Goal: Information Seeking & Learning: Learn about a topic

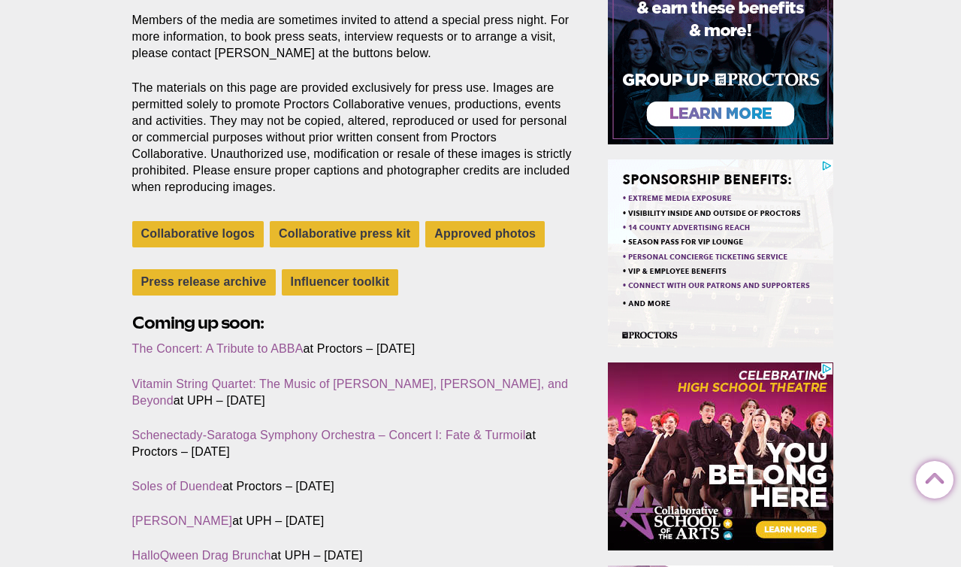
scroll to position [403, 0]
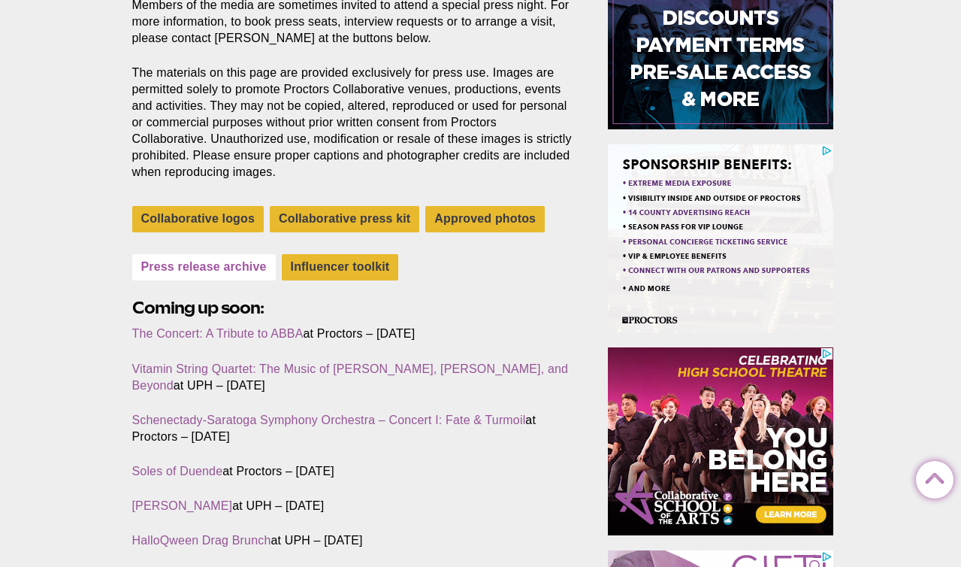
click at [198, 261] on link "Press release archive" at bounding box center [204, 267] width 144 height 26
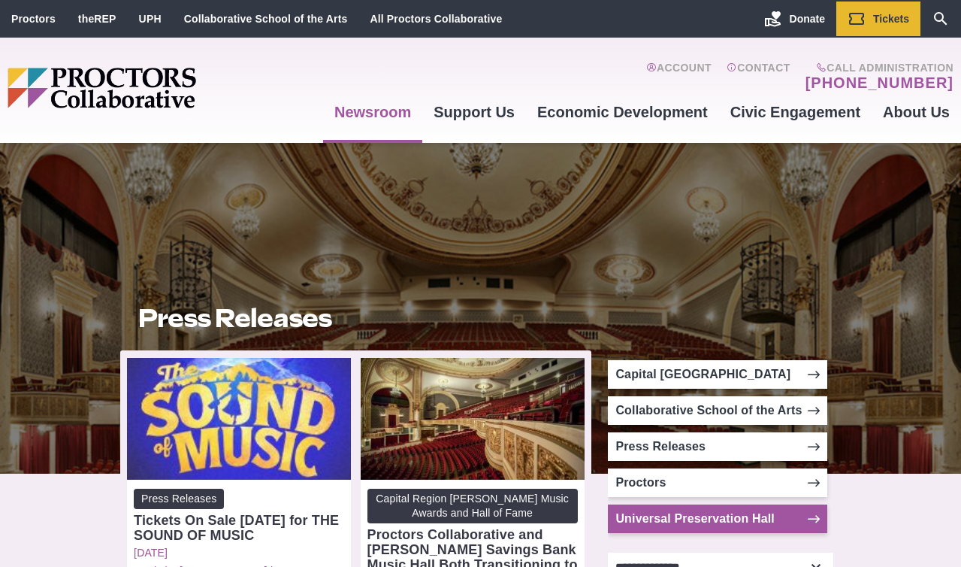
click at [714, 519] on link "Universal Preservation Hall" at bounding box center [717, 518] width 219 height 29
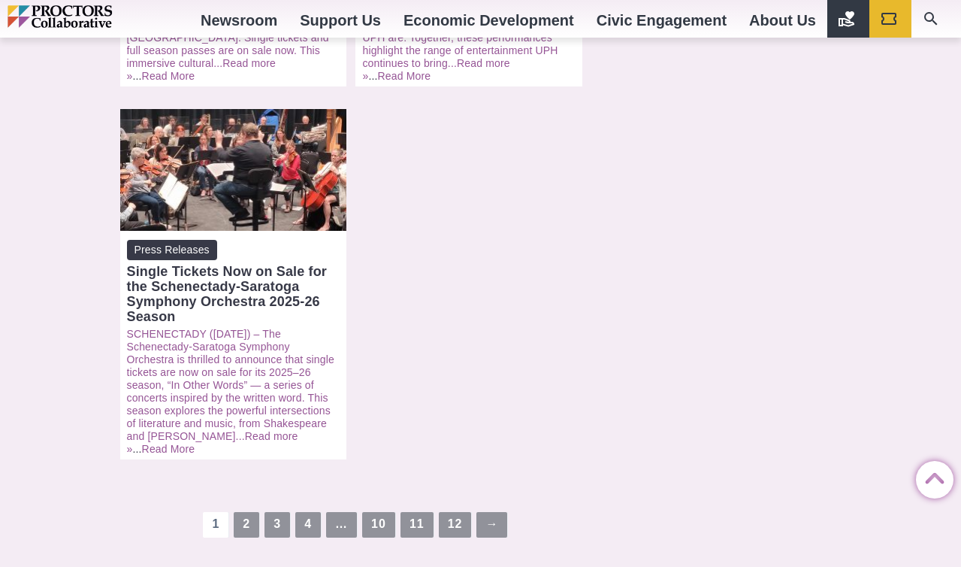
scroll to position [2159, 0]
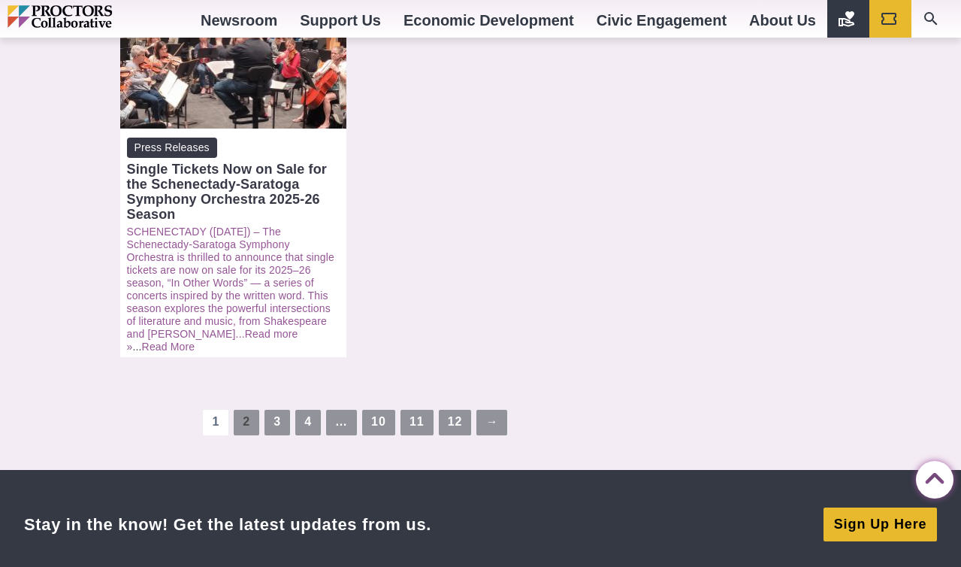
click at [248, 410] on link "2" at bounding box center [247, 423] width 26 height 26
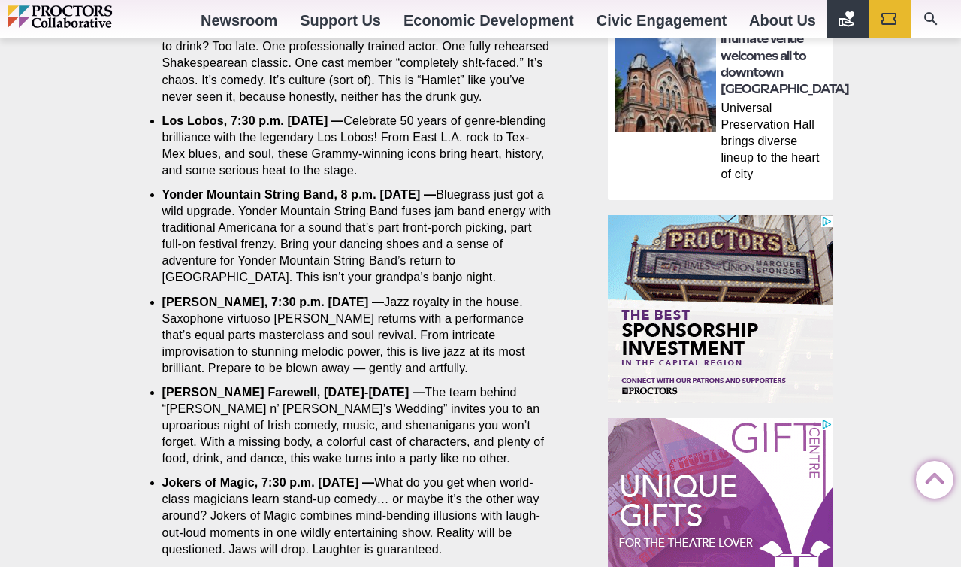
scroll to position [1217, 0]
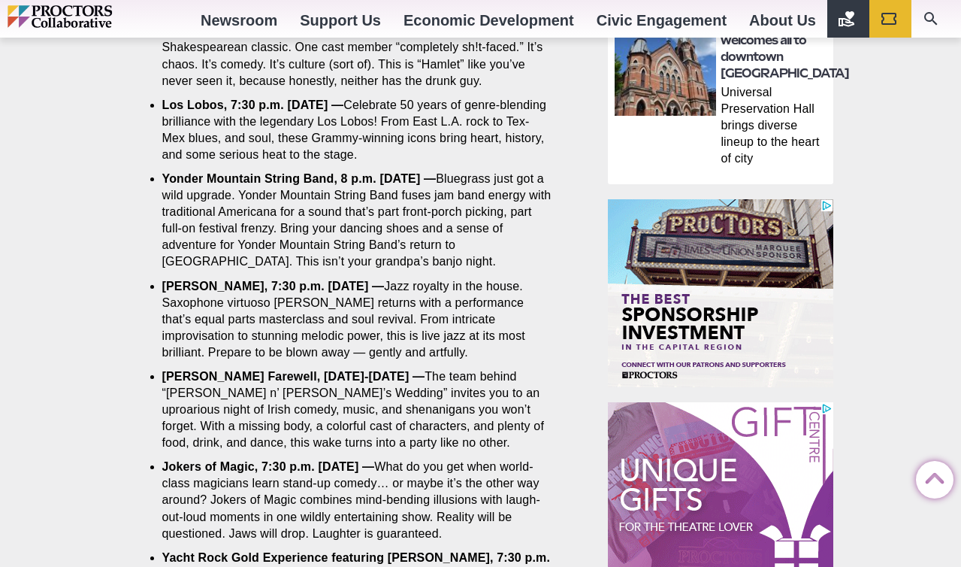
drag, startPoint x: 967, startPoint y: 32, endPoint x: 926, endPoint y: 332, distance: 303.4
click at [926, 332] on html "Proctors theREP UPH Collaborative School of the Arts All Proctors Collaborative…" at bounding box center [480, 65] width 961 height 2565
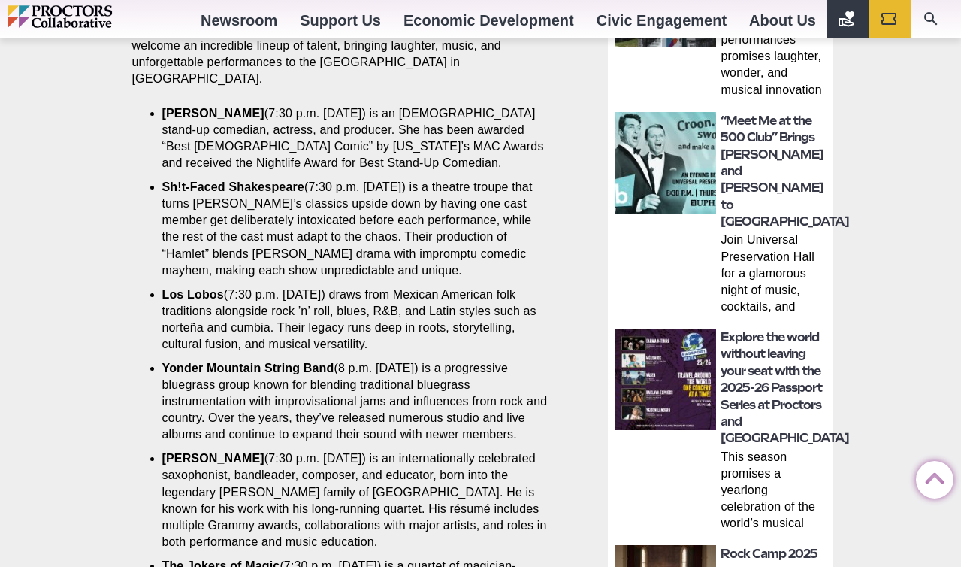
scroll to position [631, 0]
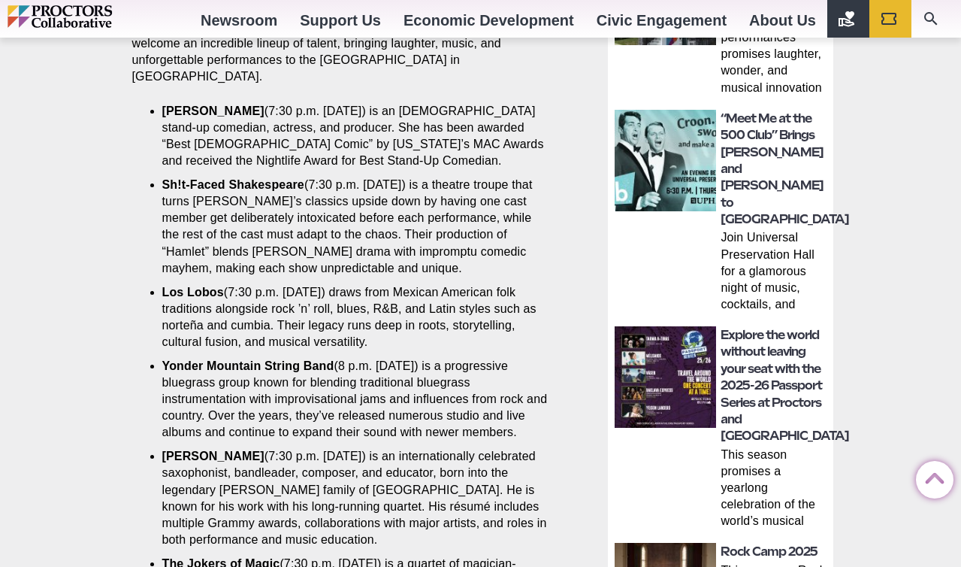
drag, startPoint x: 0, startPoint y: 0, endPoint x: 955, endPoint y: 209, distance: 977.9
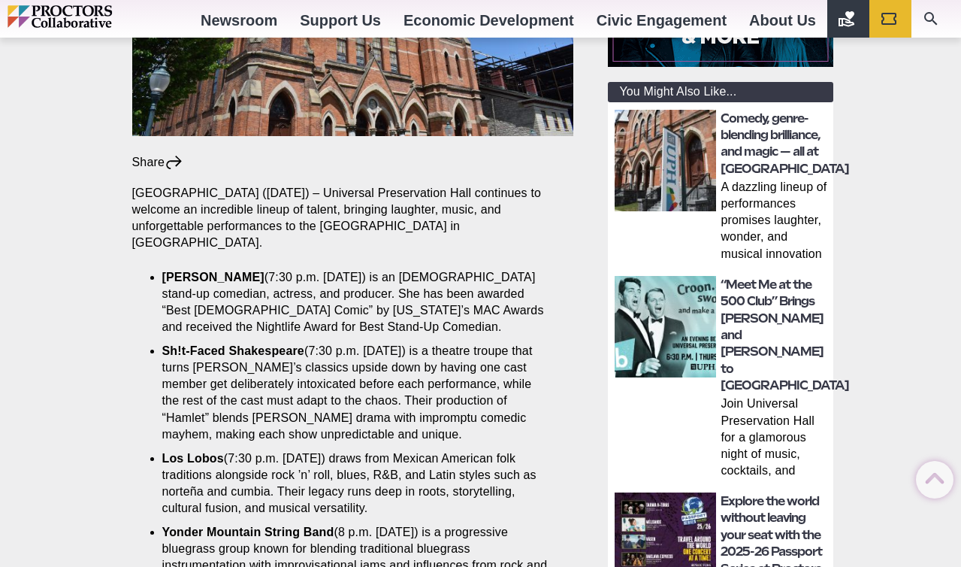
scroll to position [637, 0]
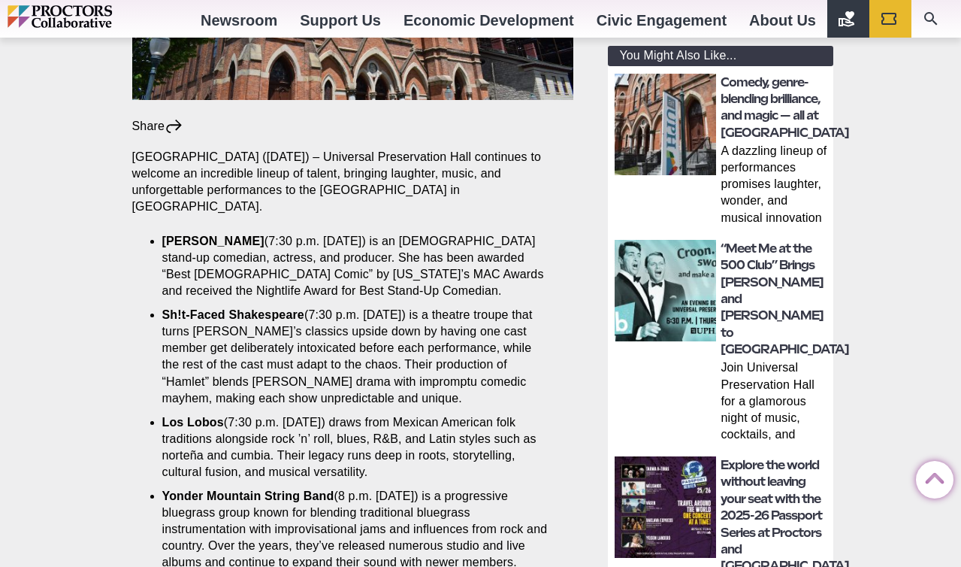
drag, startPoint x: 964, startPoint y: 62, endPoint x: 946, endPoint y: 177, distance: 116.5
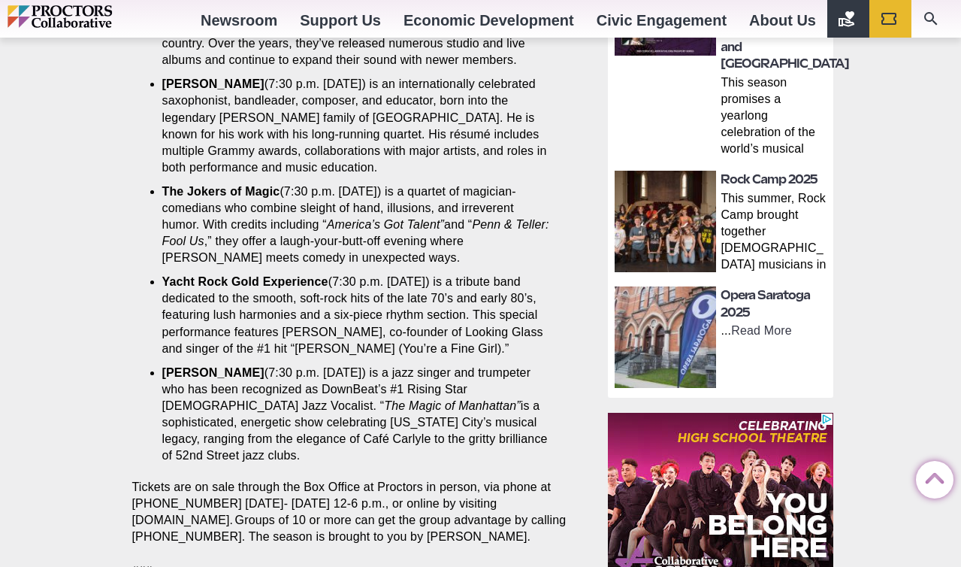
scroll to position [1005, 0]
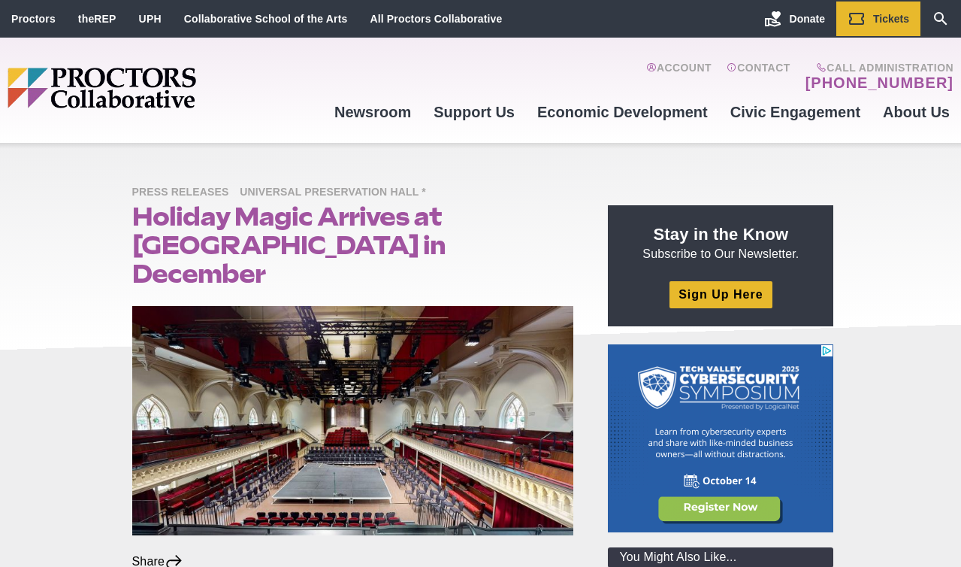
click at [961, 71] on div "Account Contact Call Administration (518) 382-3884 Newsroom Newsroom Photo Gall…" at bounding box center [480, 90] width 961 height 105
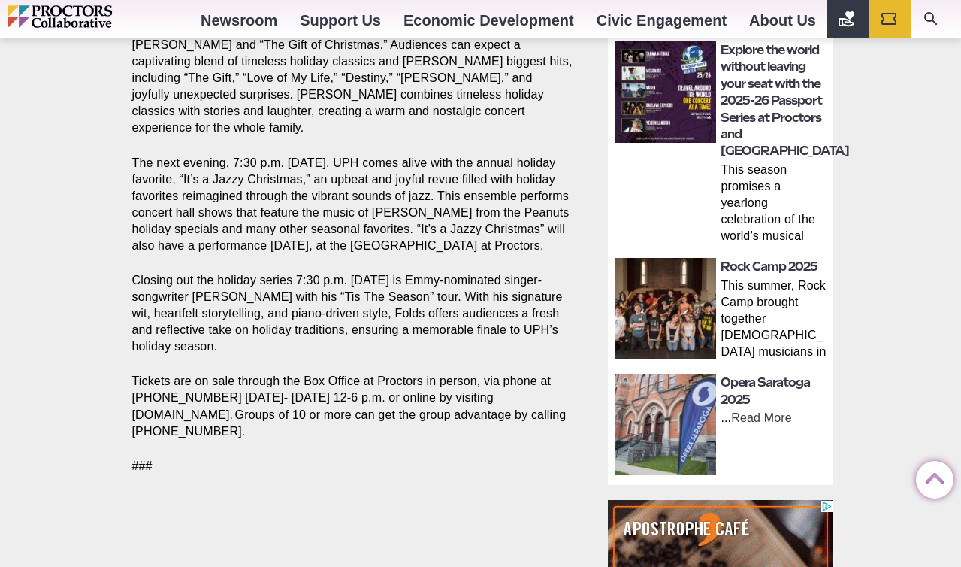
scroll to position [862, 0]
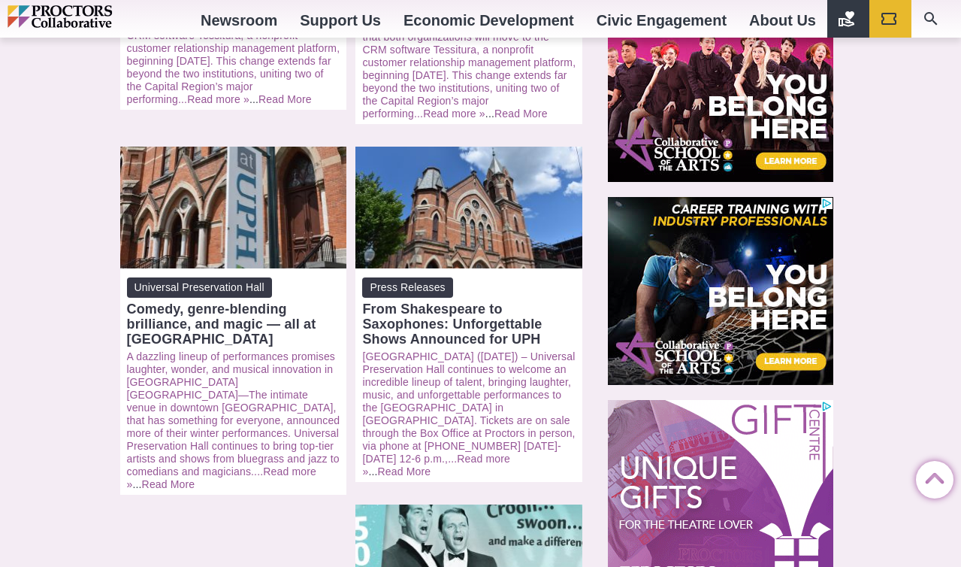
scroll to position [525, 0]
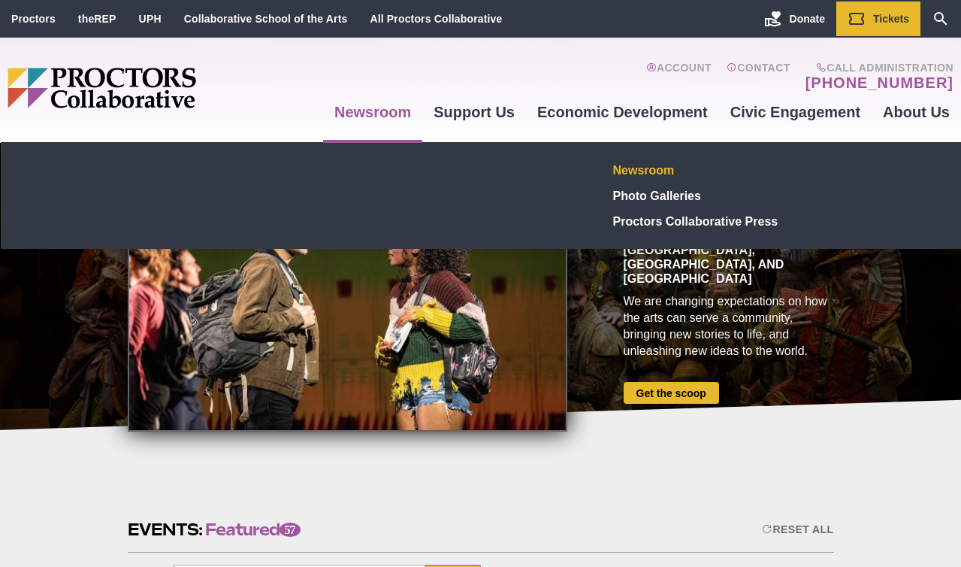
click at [670, 169] on link "Newsroom" at bounding box center [716, 170] width 219 height 26
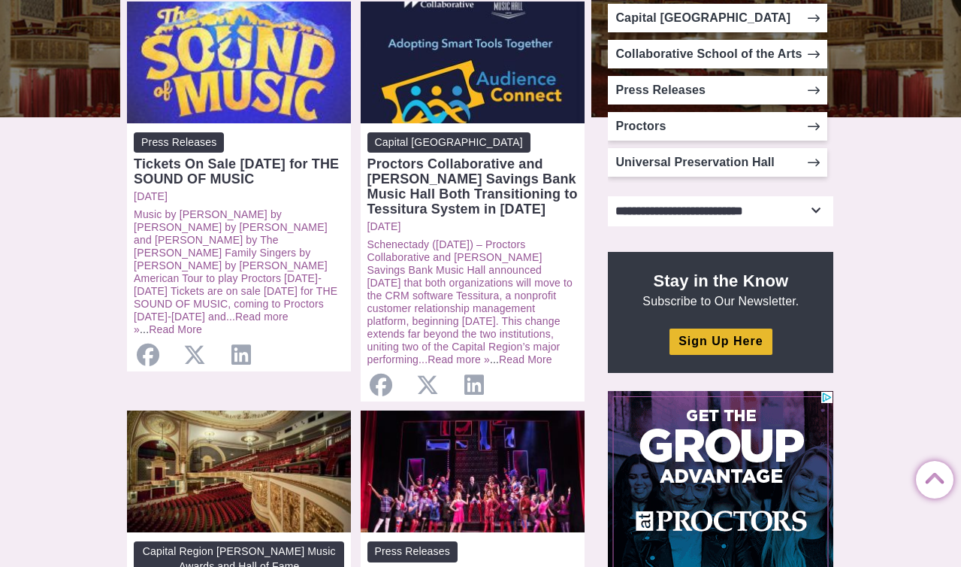
scroll to position [340, 0]
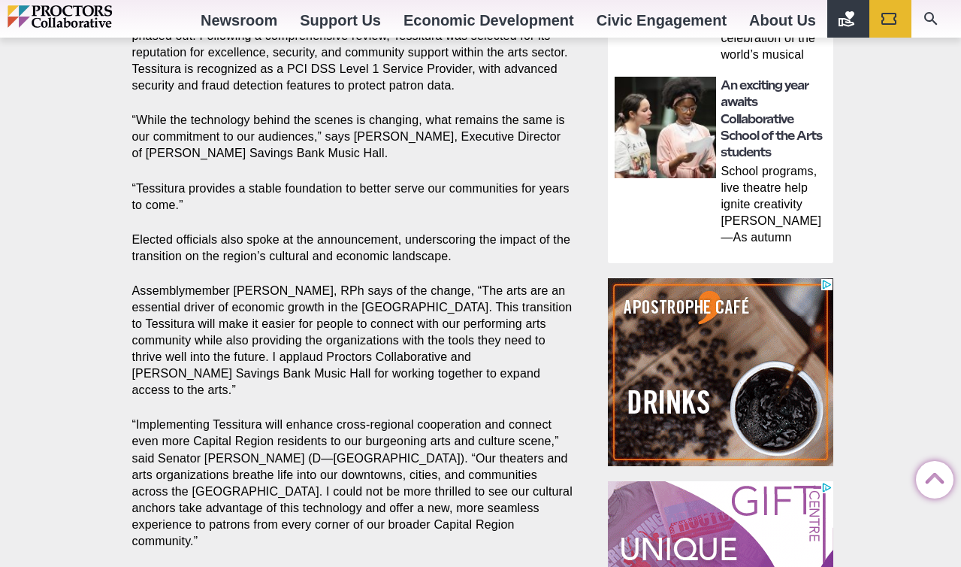
scroll to position [1259, 0]
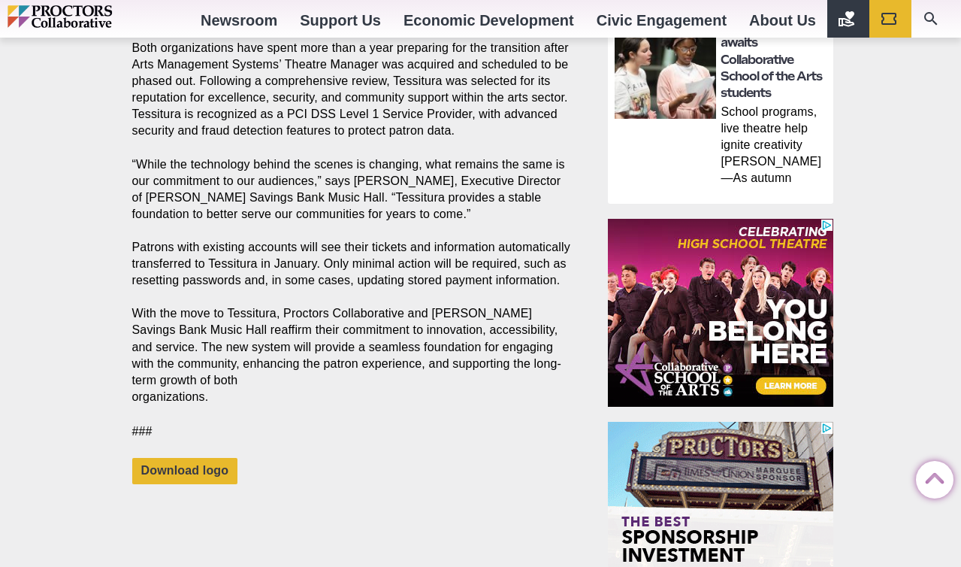
scroll to position [1269, 0]
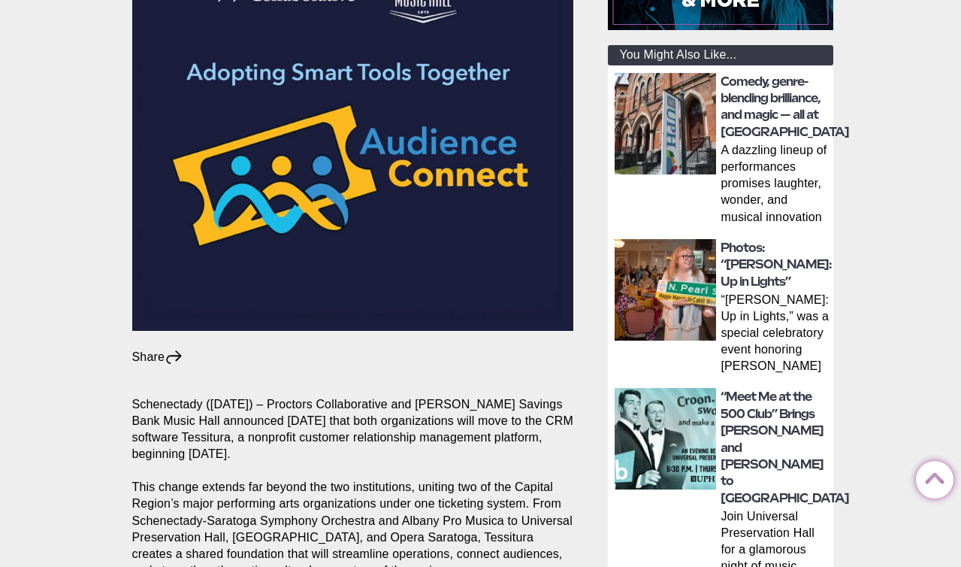
drag, startPoint x: 963, startPoint y: 44, endPoint x: 956, endPoint y: 125, distance: 80.7
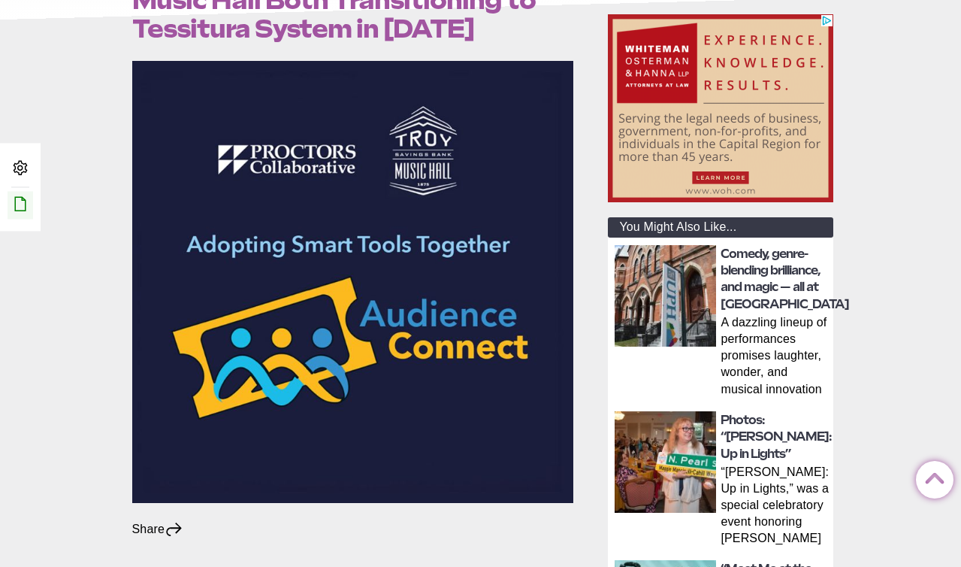
click at [20, 205] on icon at bounding box center [20, 204] width 18 height 18
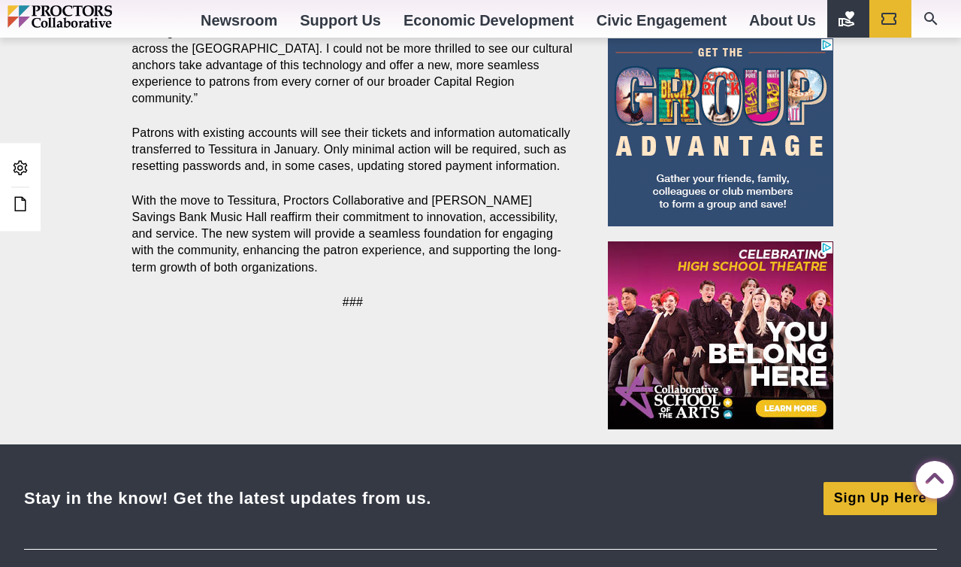
scroll to position [1769, 0]
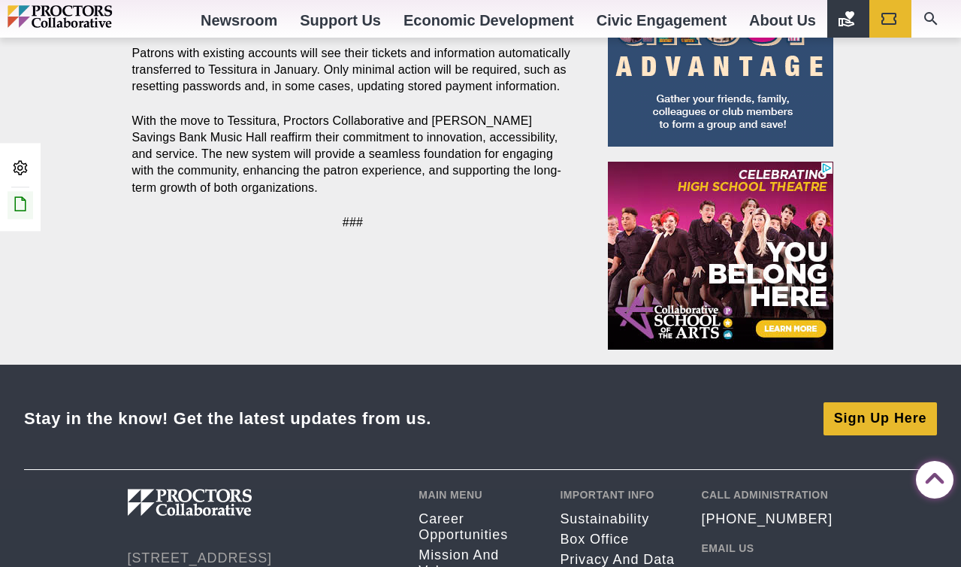
click at [18, 215] on link "Edit this Post/Page" at bounding box center [21, 205] width 26 height 28
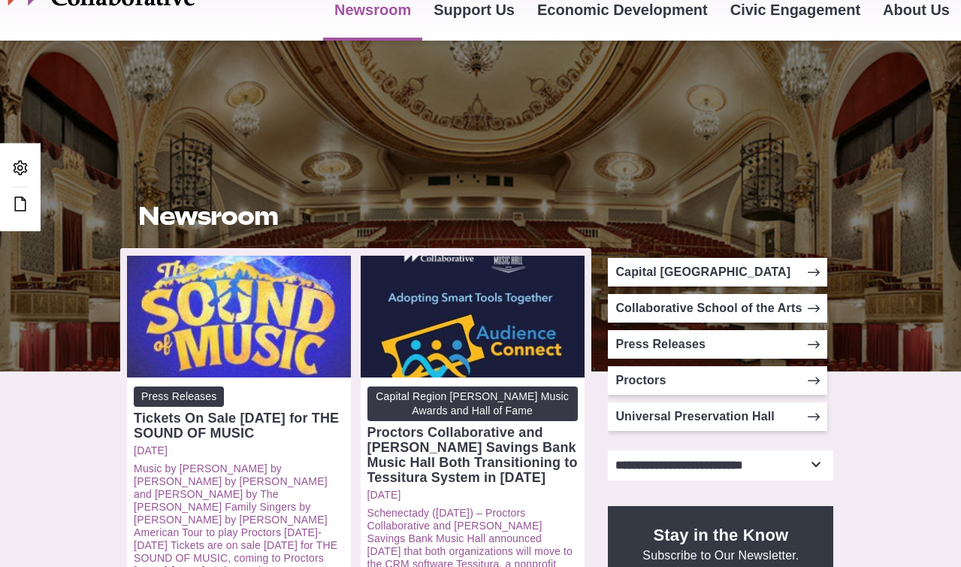
scroll to position [187, 0]
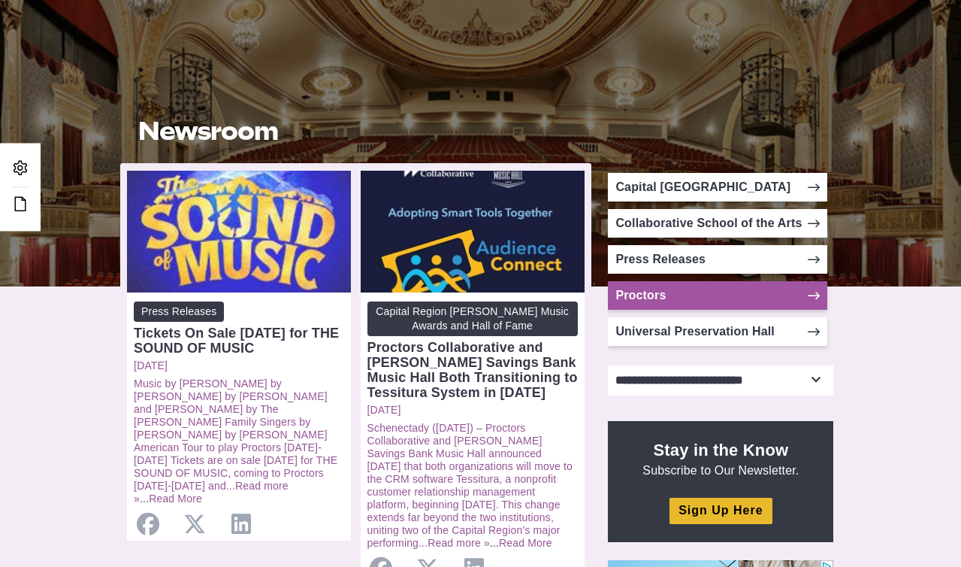
click at [675, 300] on link "Proctors" at bounding box center [717, 295] width 219 height 29
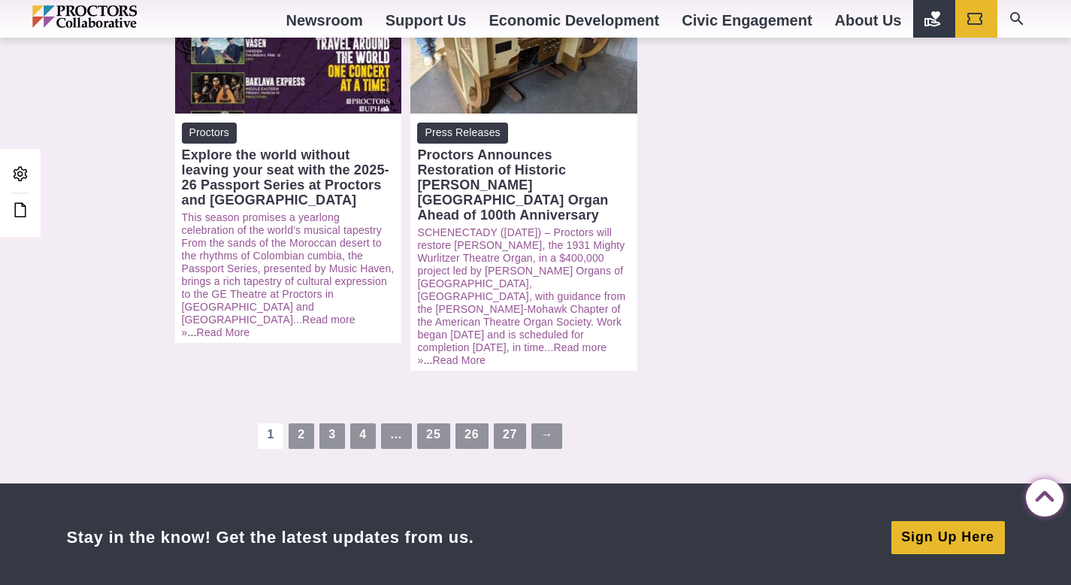
scroll to position [2093, 0]
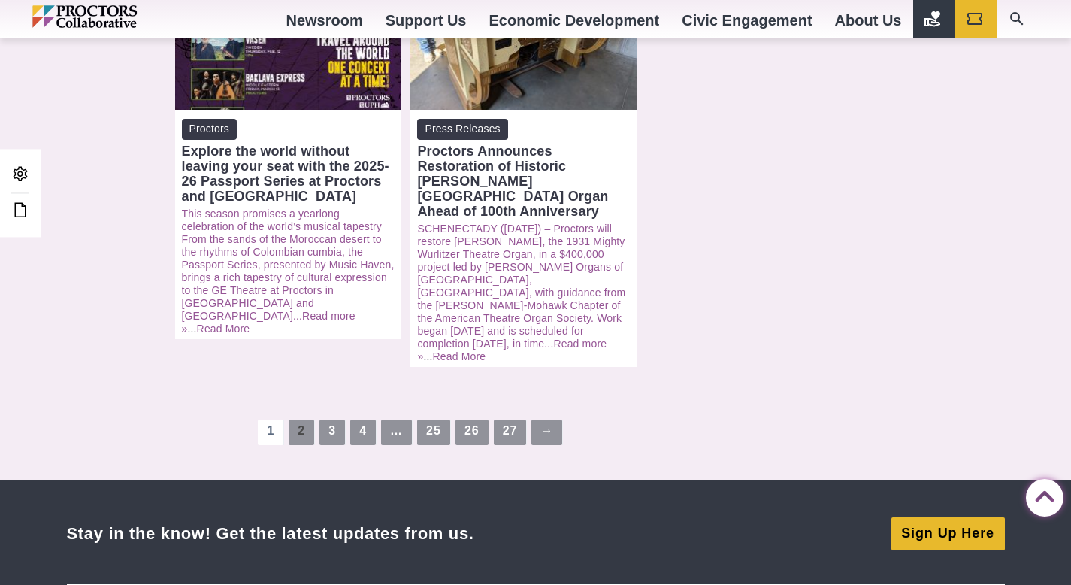
click at [295, 419] on link "2" at bounding box center [302, 432] width 26 height 26
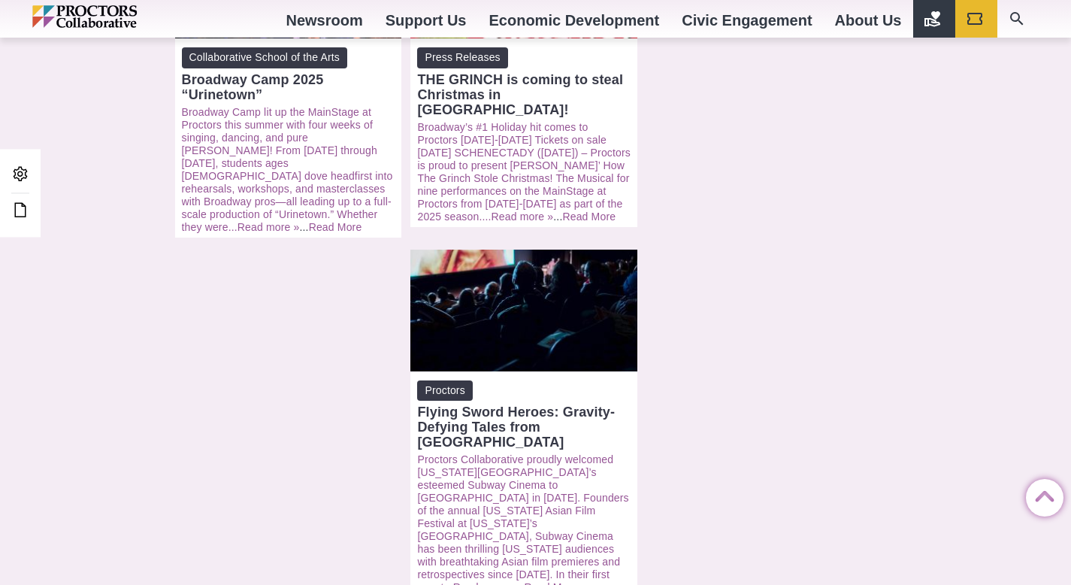
scroll to position [1825, 0]
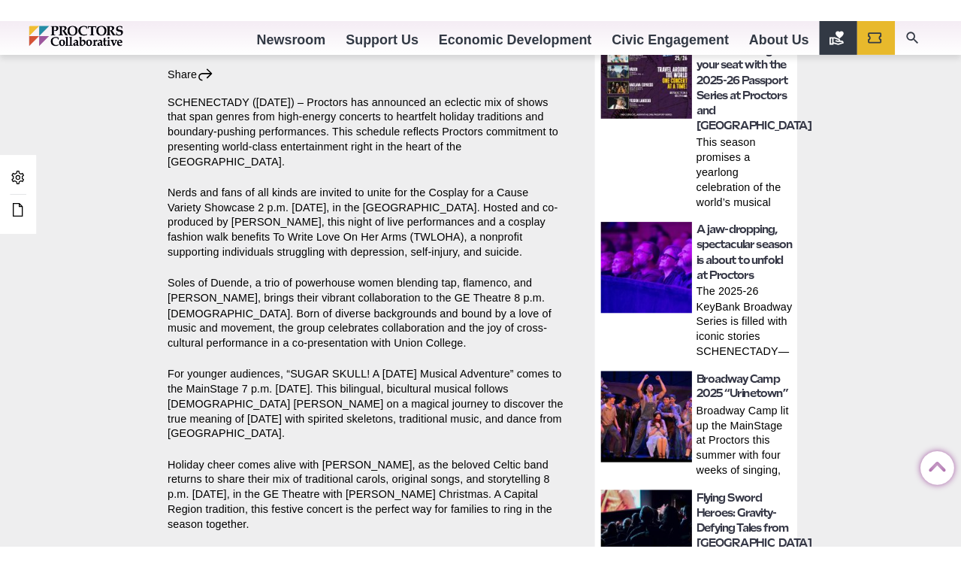
scroll to position [570, 0]
